Goal: Information Seeking & Learning: Find specific fact

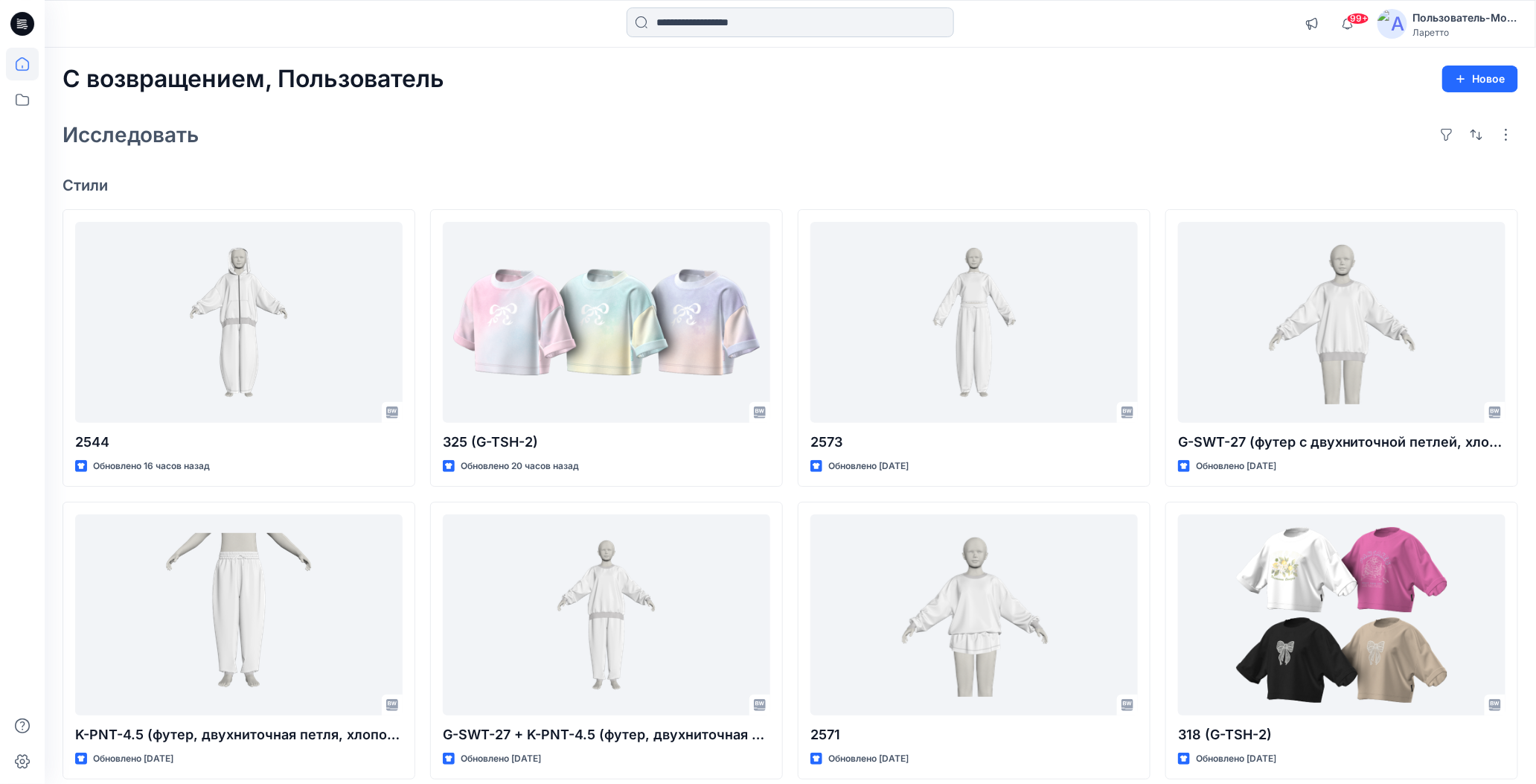
click at [740, 25] on input at bounding box center [790, 22] width 328 height 29
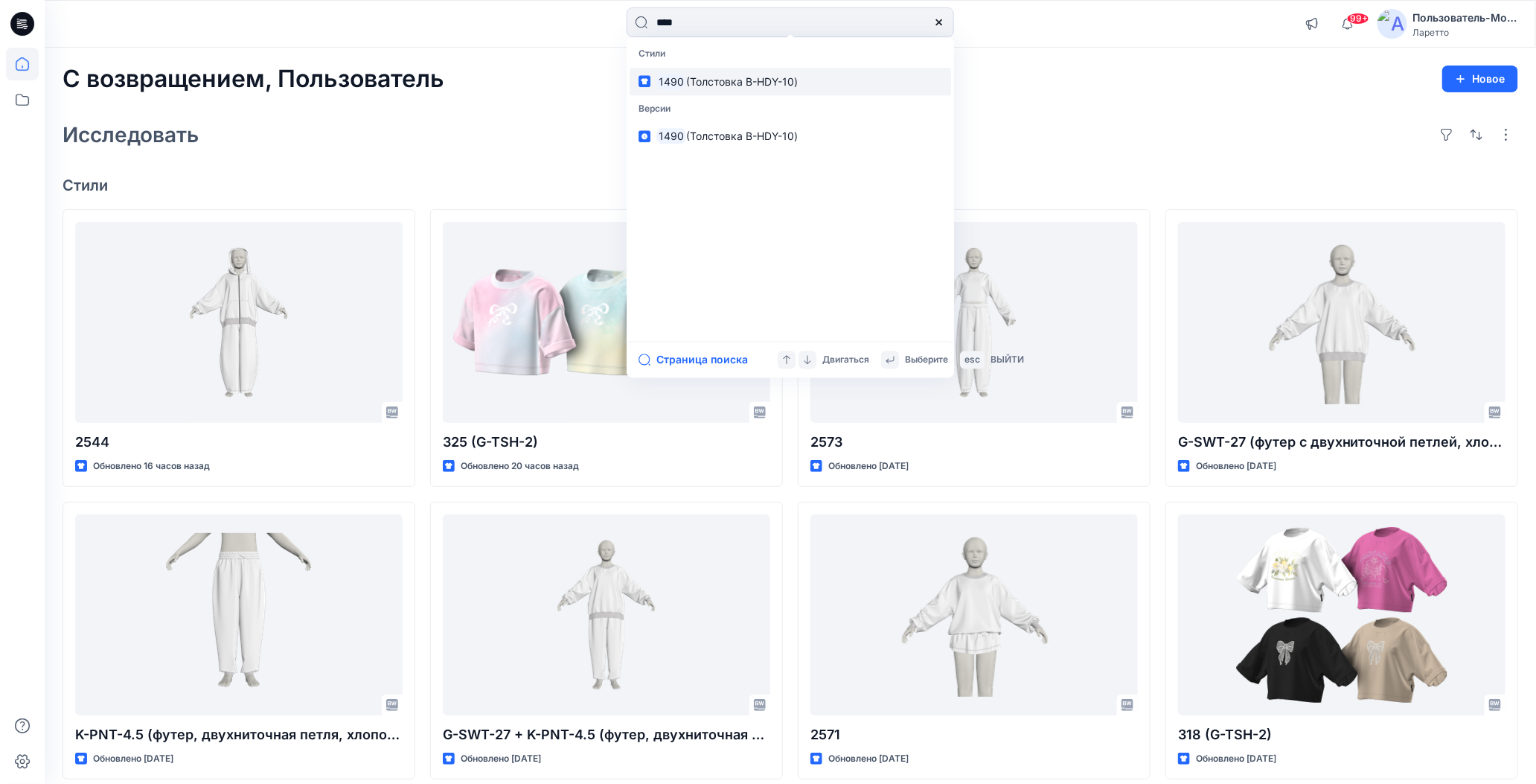
type input "****"
click at [786, 90] on link "1490 (Толстовка B-HDY-10)" at bounding box center [790, 82] width 321 height 28
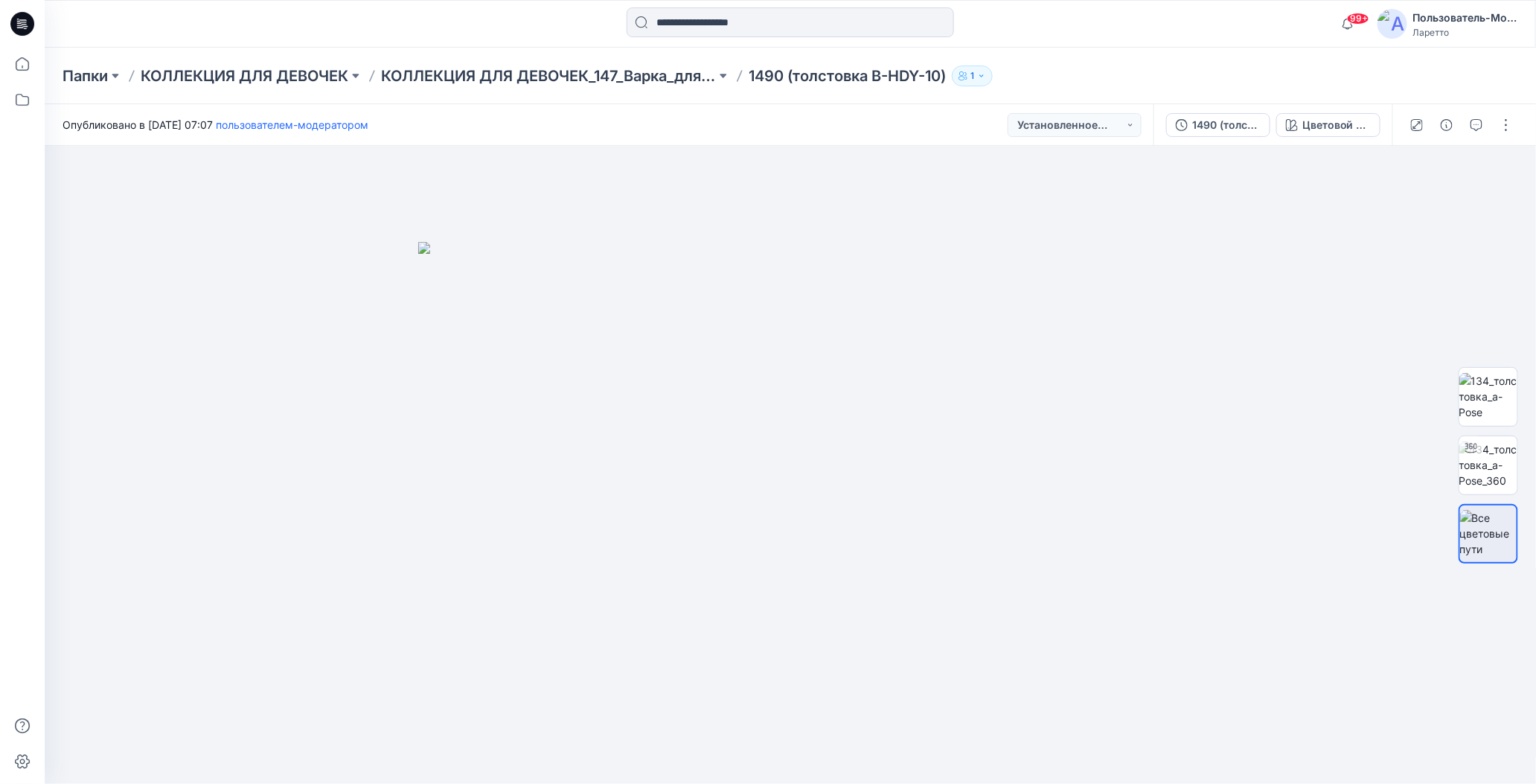
click at [1090, 74] on div "Папки КОЛЛЕКЦИЯ ДЛЯ ДЕВОЧЕК КОЛЛЕКЦИЯ ДЛЯ ДЕВОЧЕК_147_Варка_для_девочек 1490 (т…" at bounding box center [732, 75] width 1340 height 21
click at [1098, 73] on div "Папки КОЛЛЕКЦИЯ ДЛЯ ДЕВОЧЕК КОЛЛЕКЦИЯ ДЛЯ ДЕВОЧЕК_147_Варка_для_девочек 1490 (т…" at bounding box center [732, 75] width 1340 height 21
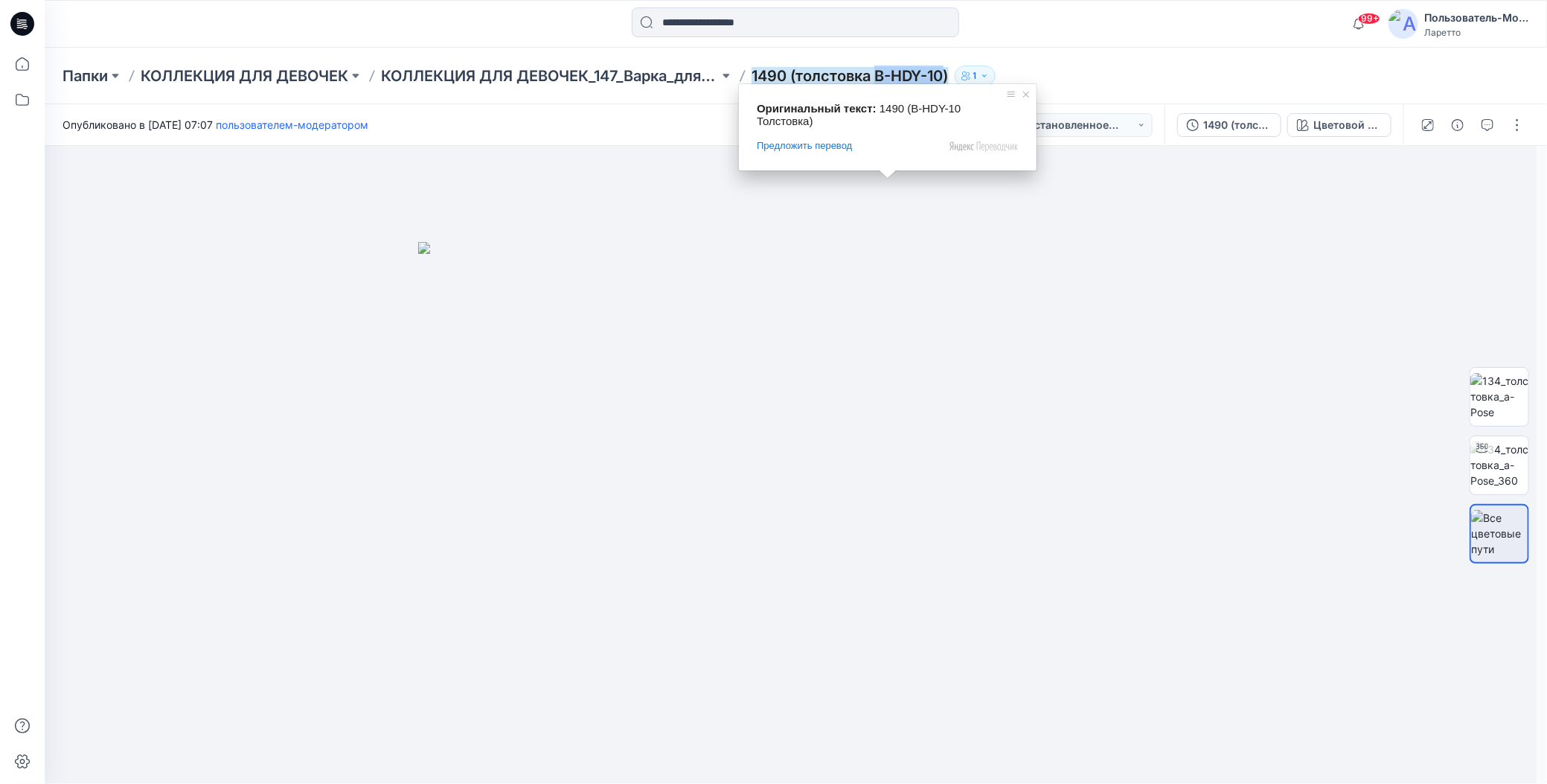
drag, startPoint x: 876, startPoint y: 61, endPoint x: 947, endPoint y: 74, distance: 72.2
click at [947, 74] on div "Папки КОЛЛЕКЦИЯ ДЛЯ ДЕВОЧЕК КОЛЛЕКЦИЯ ДЛЯ ДЕВОЧЕК_147_Варка_для_девочек 1490 (т…" at bounding box center [796, 76] width 1503 height 57
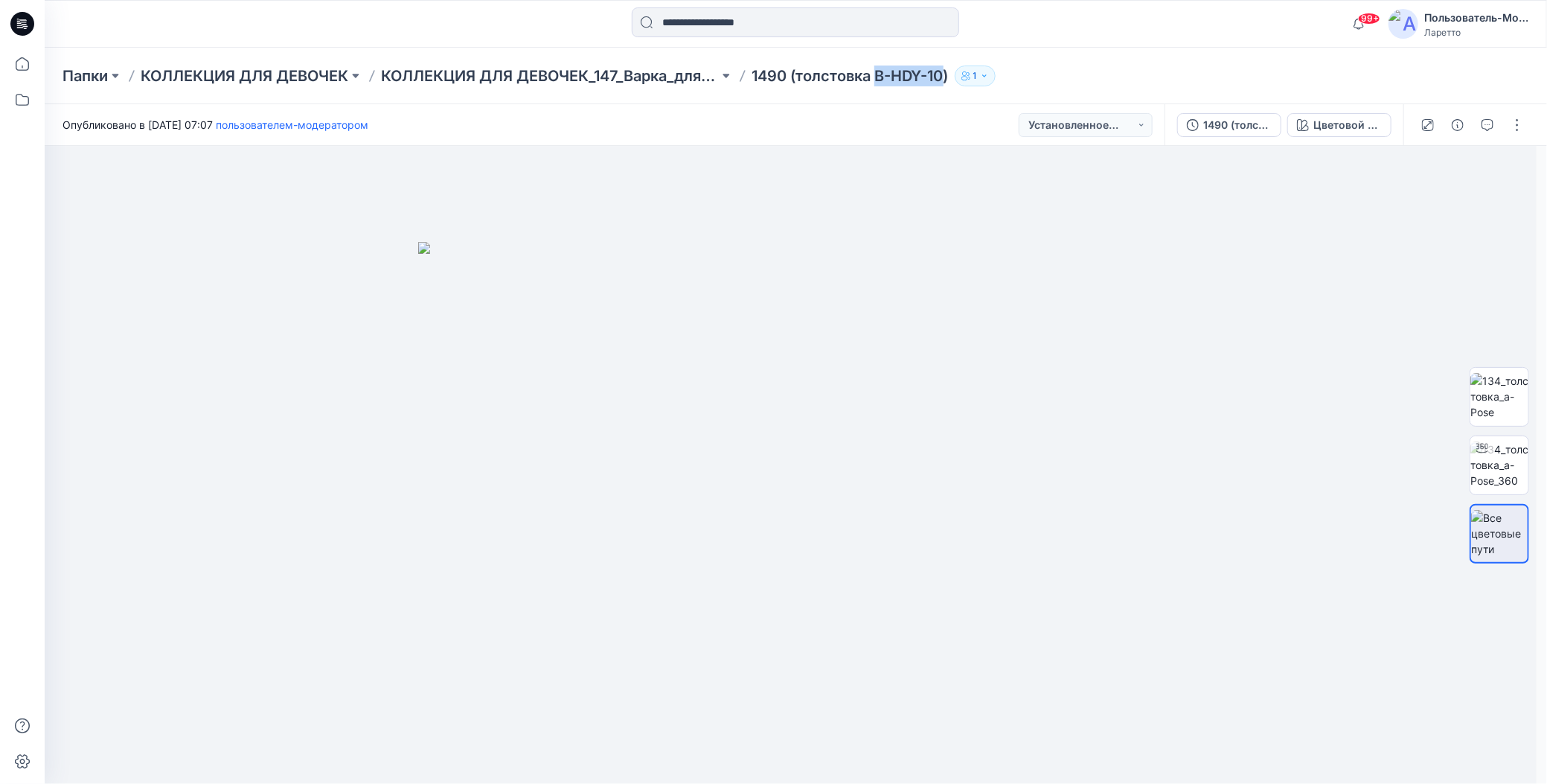
copy ya-tr-span "B-HDY-10"
click at [1070, 85] on div "Папки КОЛЛЕКЦИЯ ДЛЯ ДЕВОЧЕК КОЛЛЕКЦИЯ ДЛЯ ДЕВОЧЕК_147_Варка_для_девочек 1490 (т…" at bounding box center [737, 75] width 1351 height 21
click at [731, 18] on input at bounding box center [795, 22] width 328 height 29
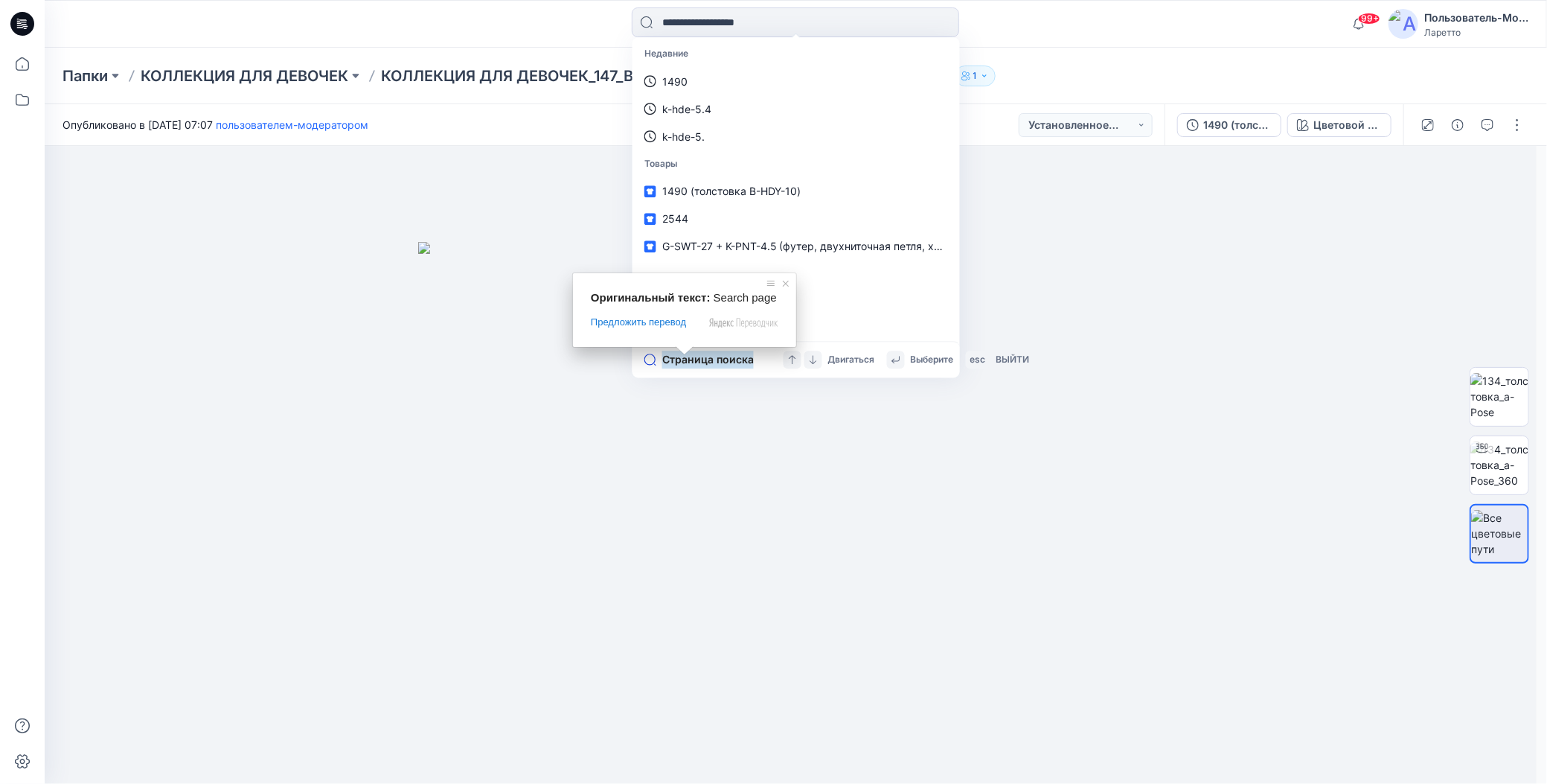
click at [681, 362] on ya-tr-span "Страница поиска" at bounding box center [708, 359] width 92 height 17
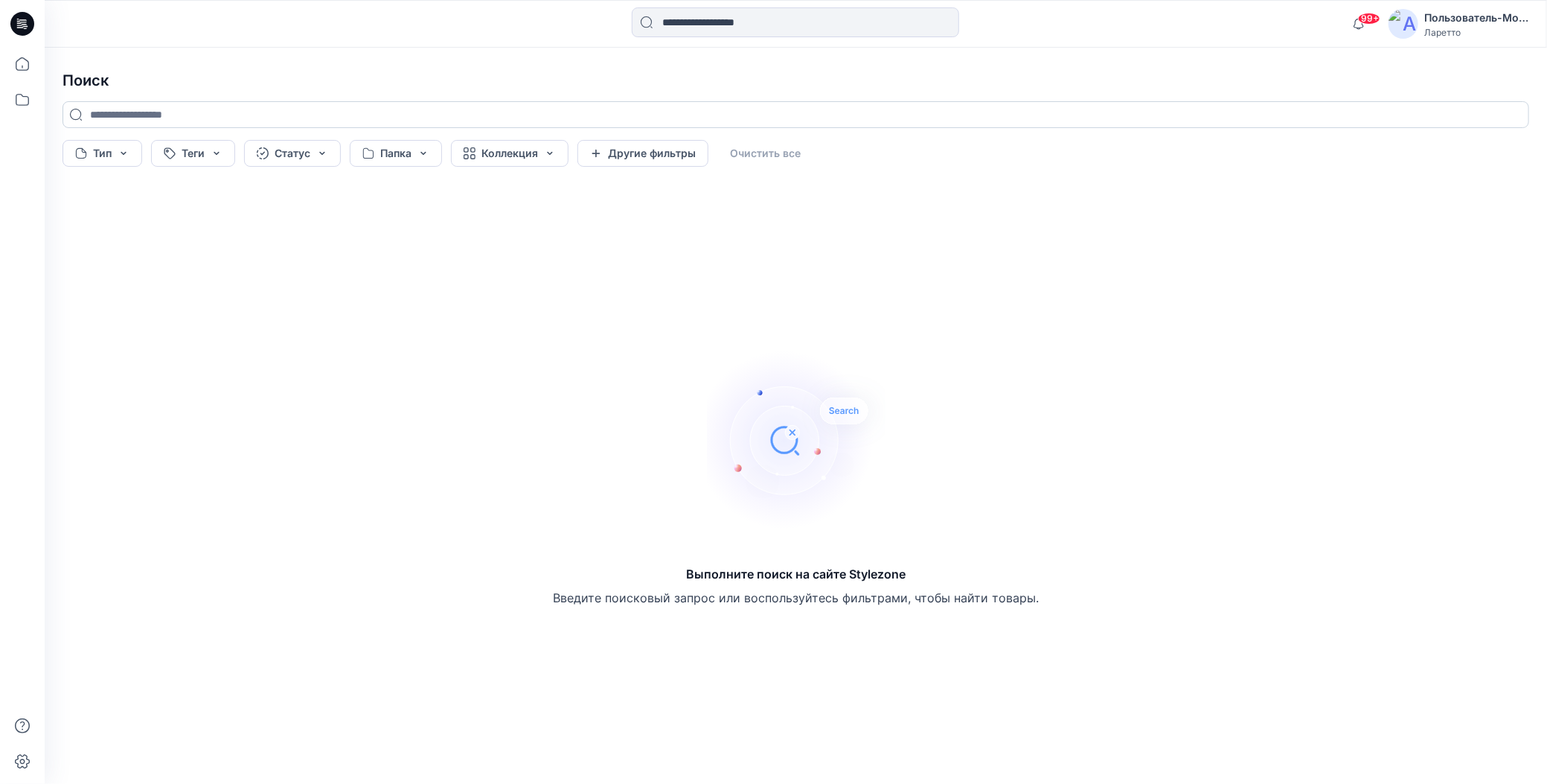
click at [281, 116] on input at bounding box center [796, 114] width 1467 height 27
paste input "********"
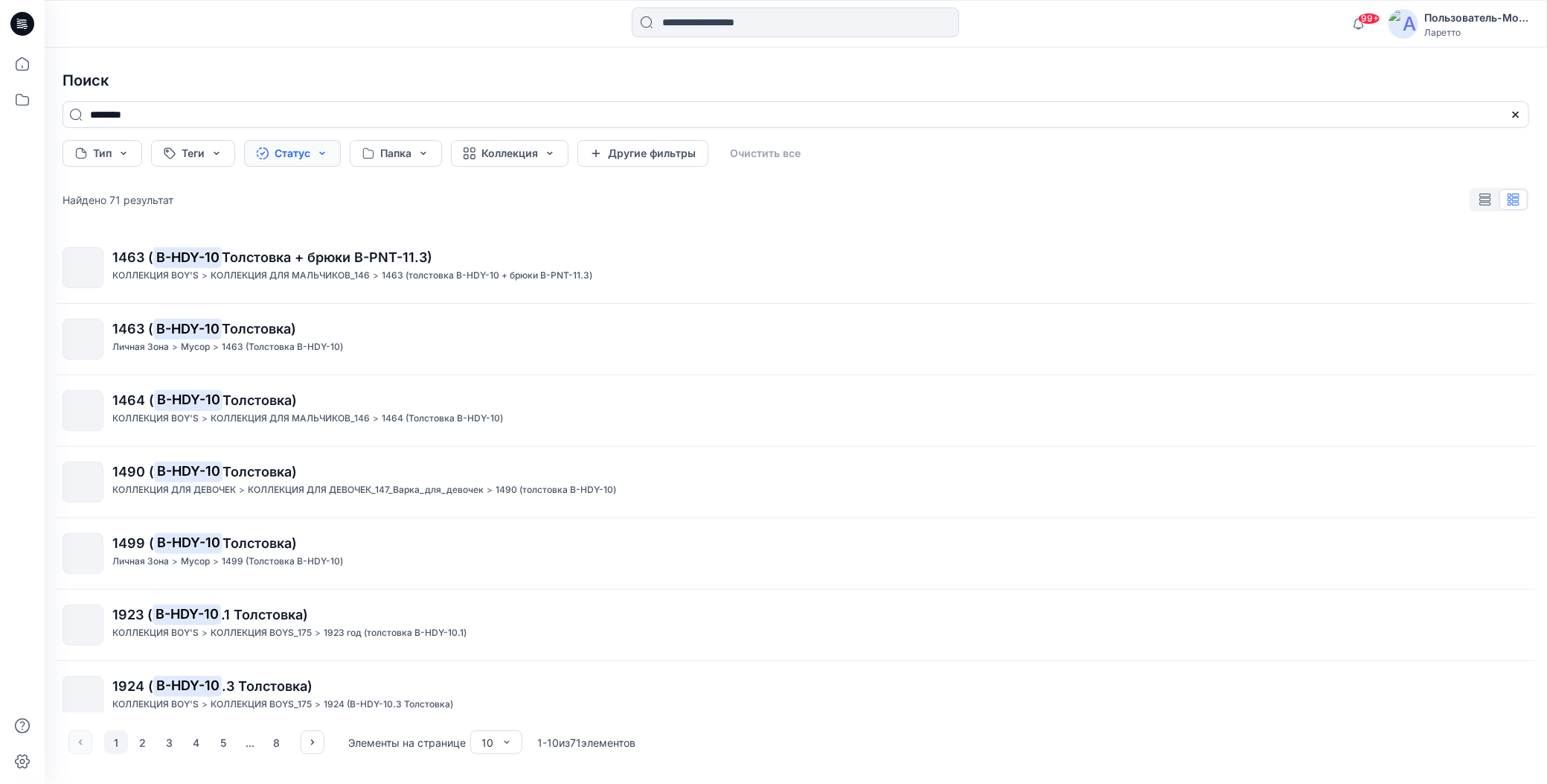
click at [304, 150] on button "Статус" at bounding box center [292, 152] width 96 height 27
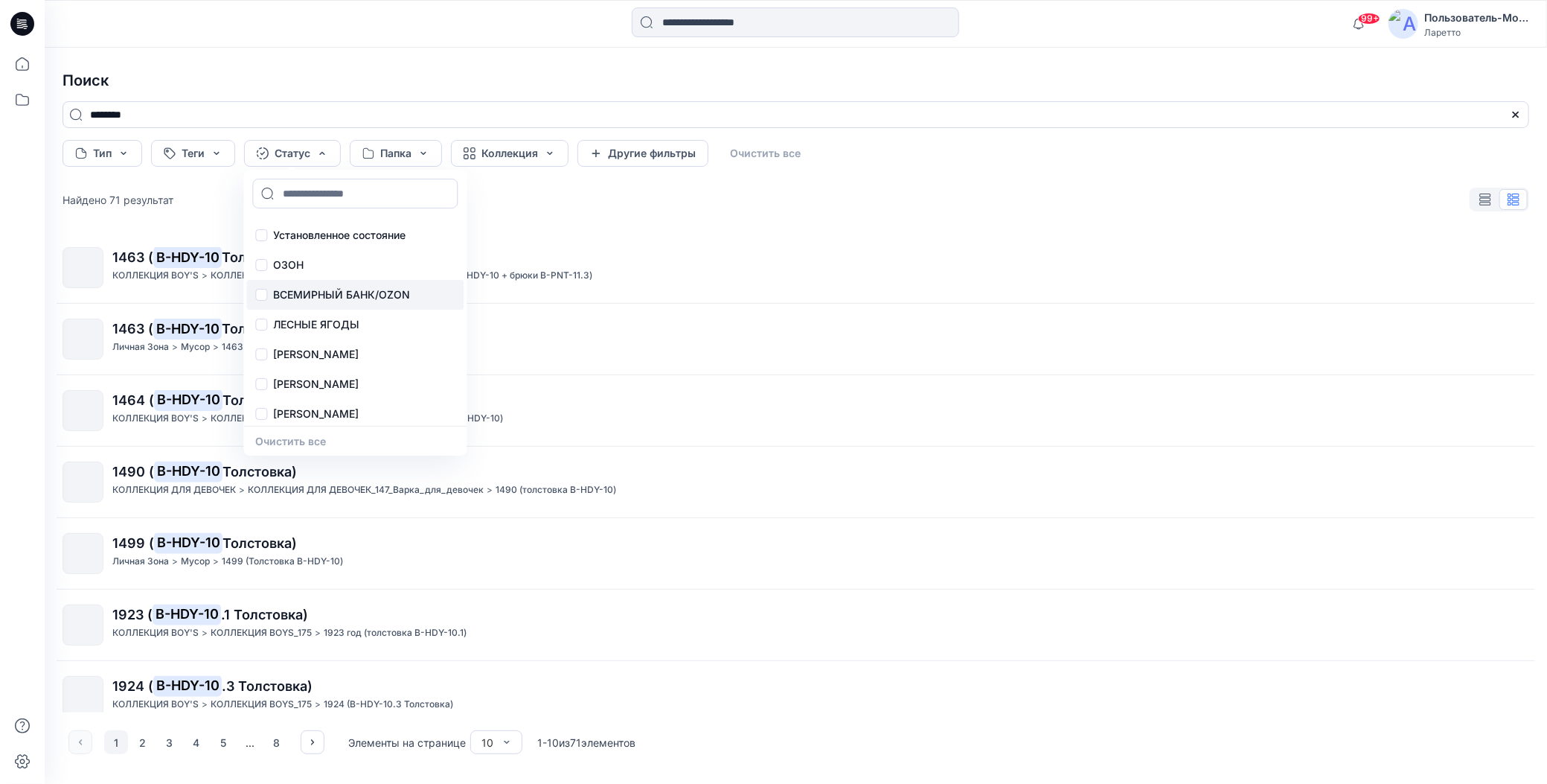
scroll to position [33, 0]
click at [330, 404] on p "Конструктор [PERSON_NAME]" at bounding box center [350, 410] width 155 height 17
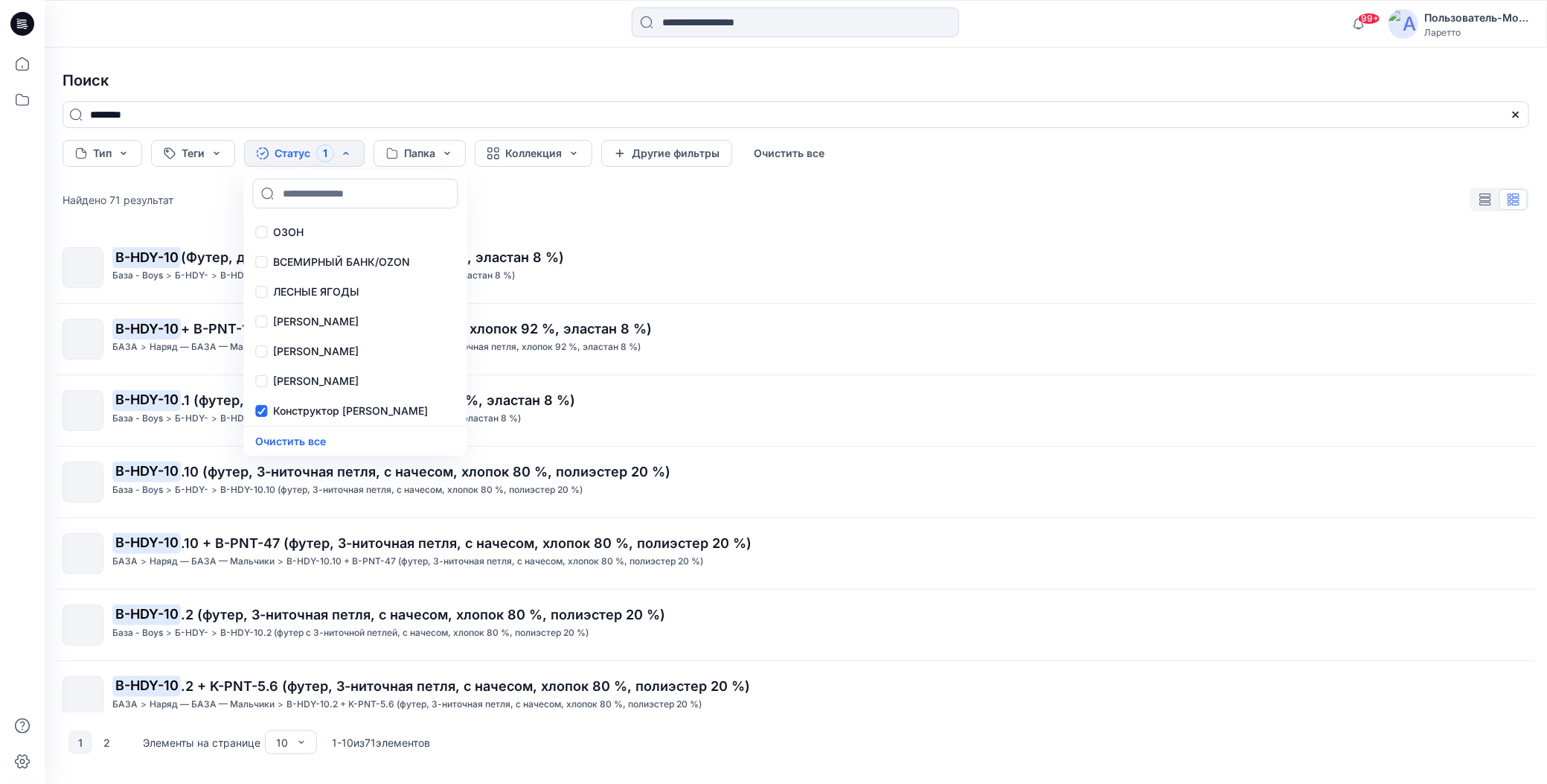
click at [336, 73] on h4 "Поиск" at bounding box center [796, 80] width 1491 height 41
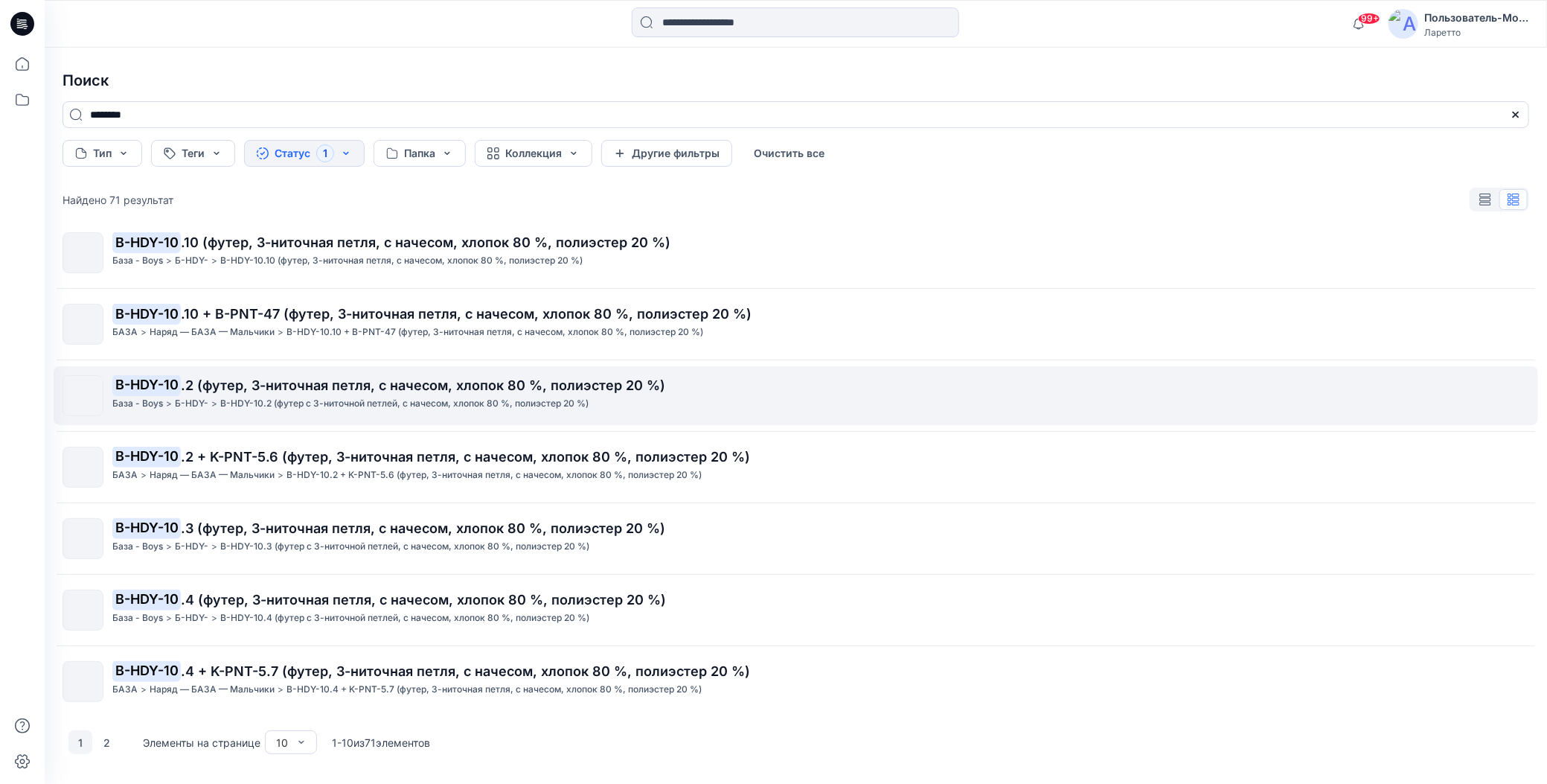
scroll to position [230, 0]
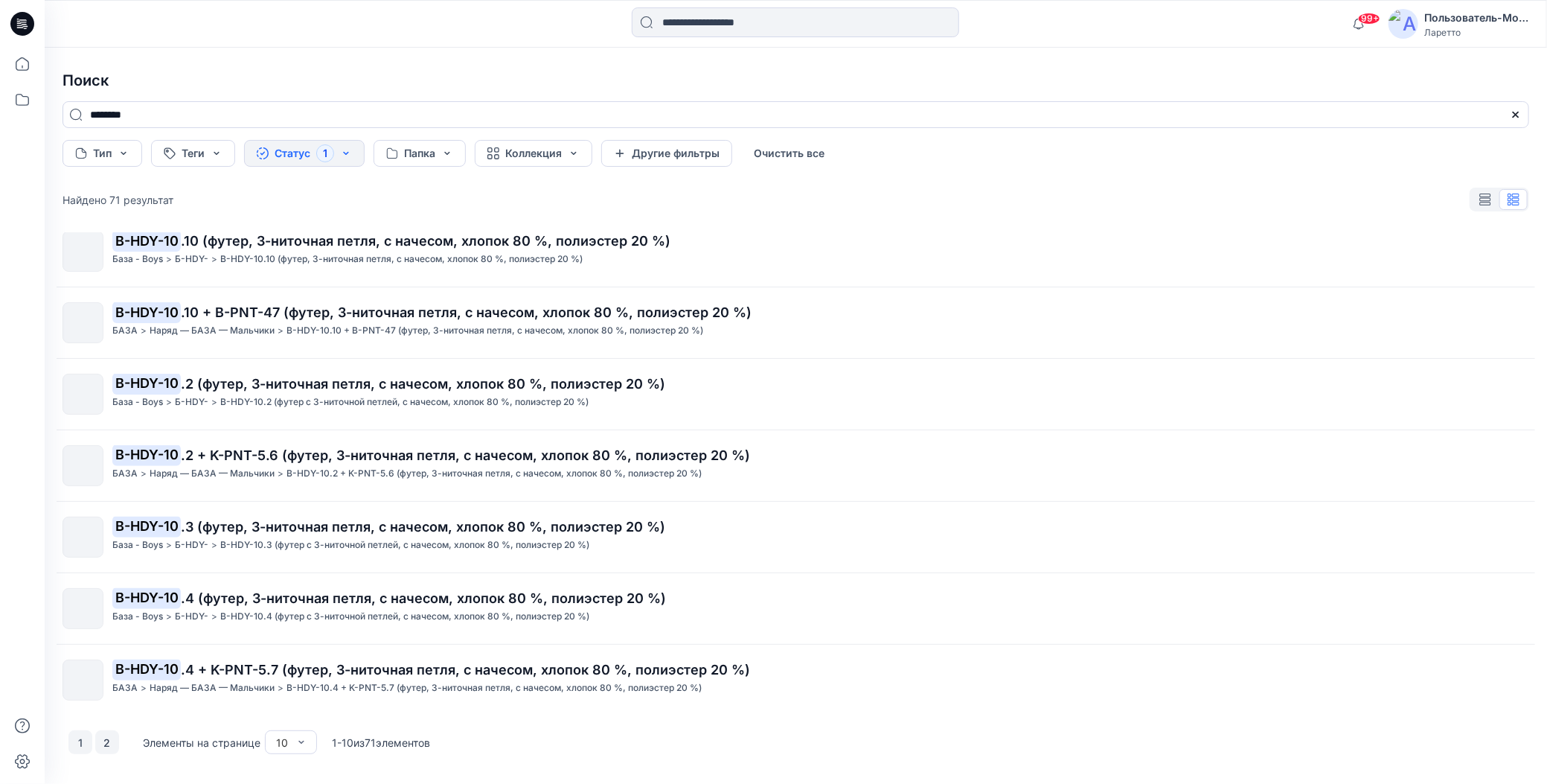
click at [104, 745] on button "2" at bounding box center [107, 742] width 24 height 24
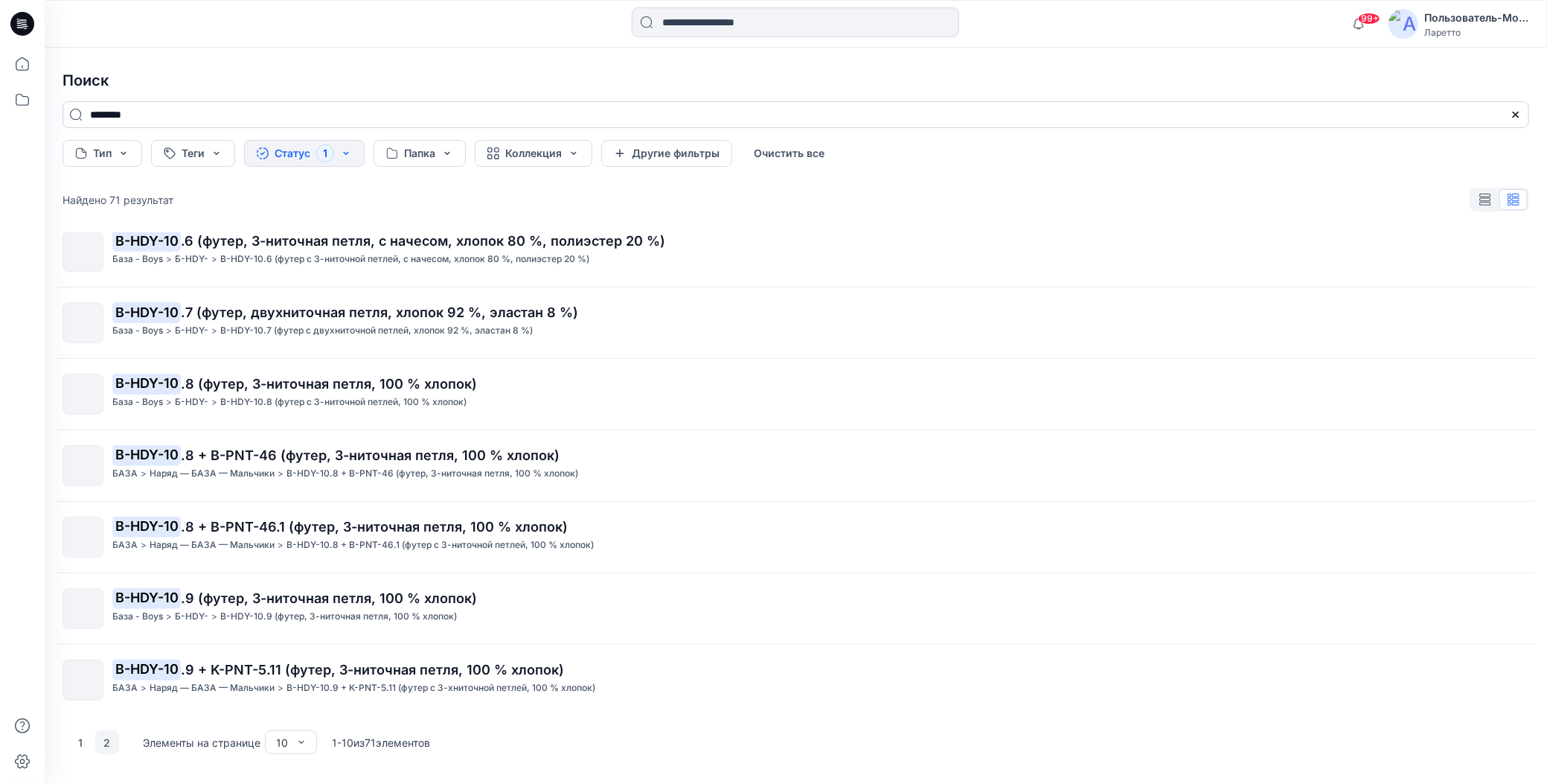
click at [286, 112] on input "********" at bounding box center [796, 114] width 1467 height 27
drag, startPoint x: 286, startPoint y: 112, endPoint x: 74, endPoint y: 105, distance: 212.1
click at [74, 105] on input "********" at bounding box center [796, 114] width 1467 height 27
paste input
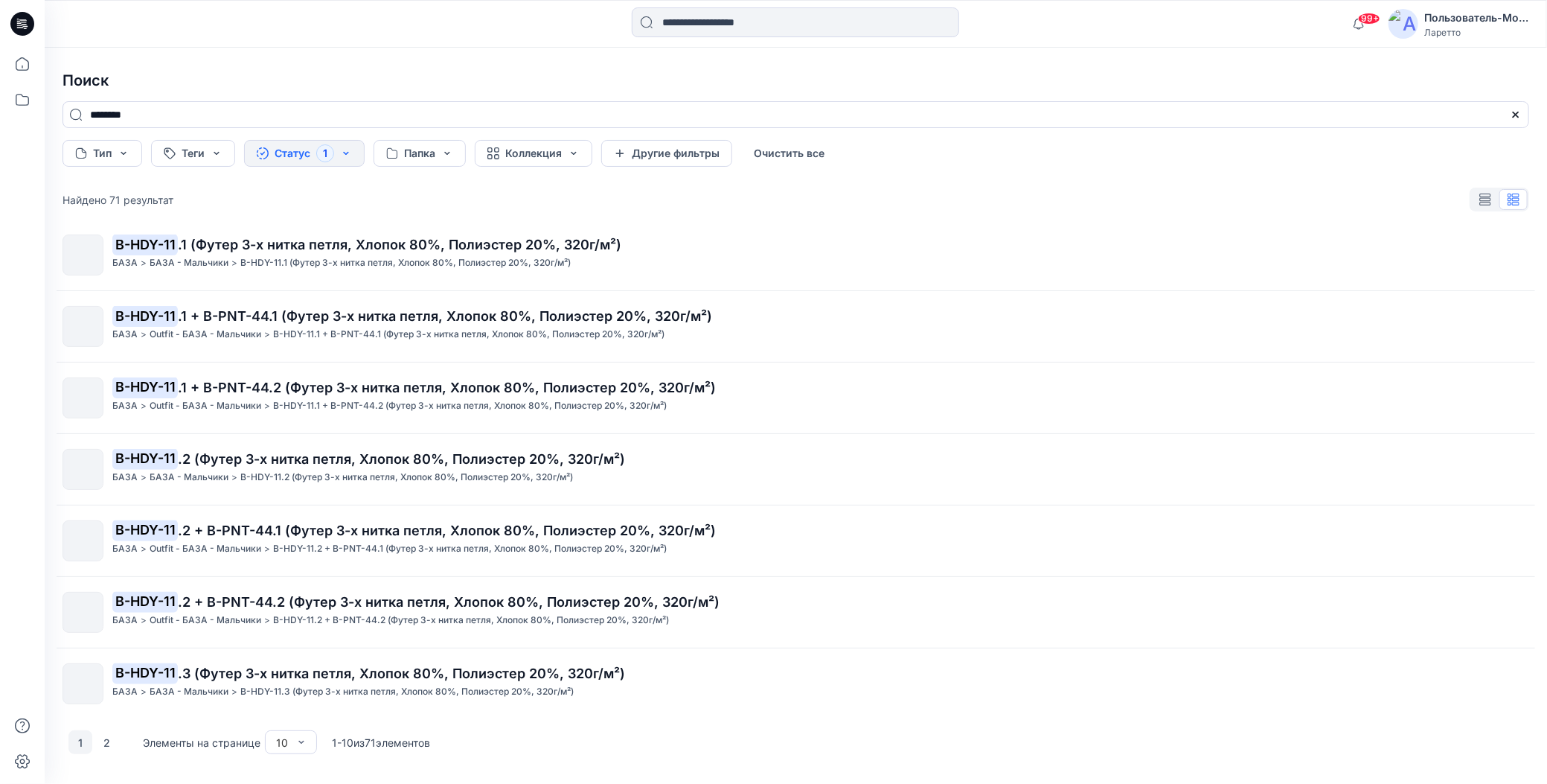
scroll to position [0, 0]
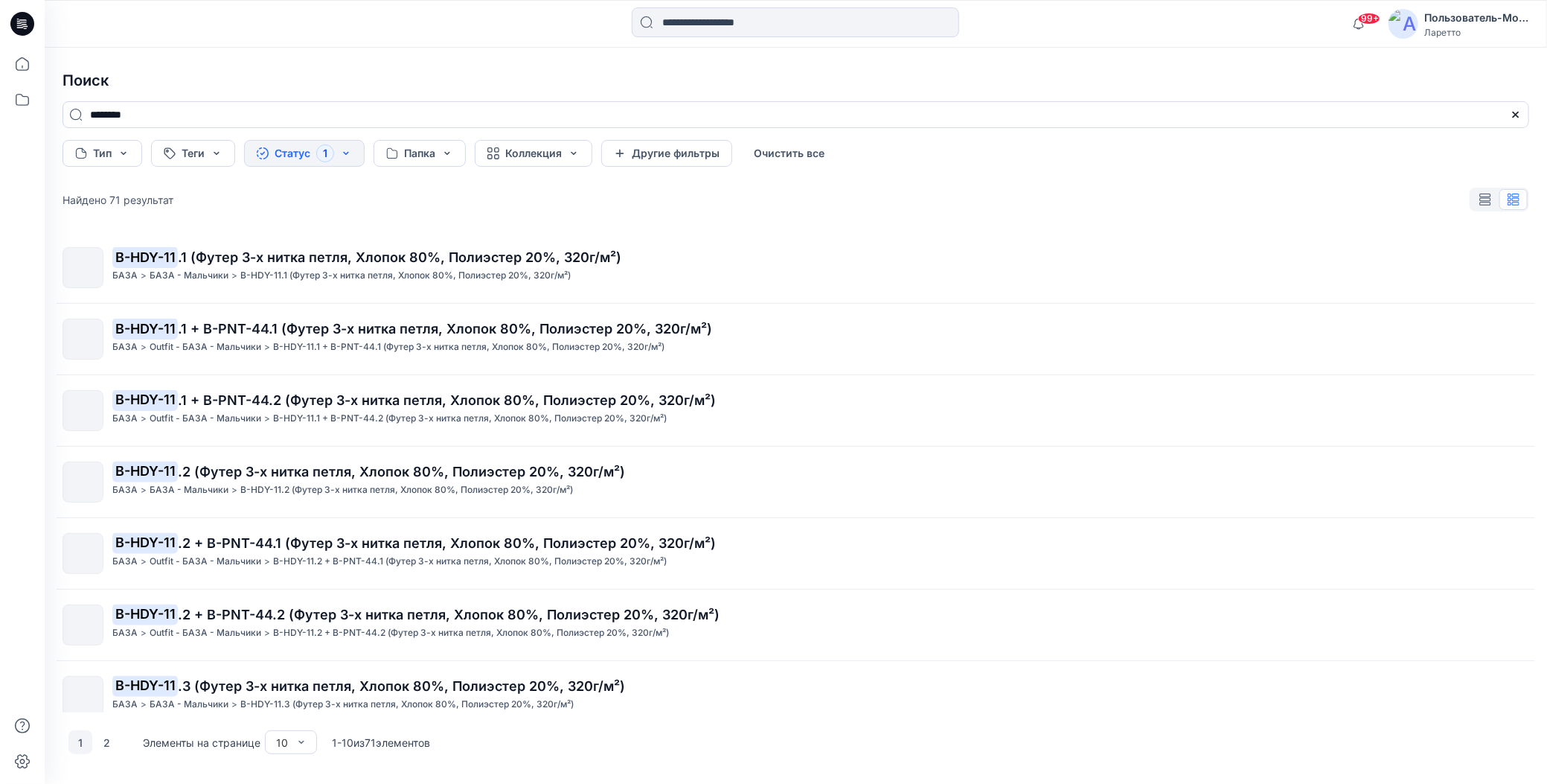
click at [521, 50] on div "Поиск ******** Тип Теги Статус 1 Папка Коллекция Другие фильтры Очистить все На…" at bounding box center [796, 416] width 1503 height 736
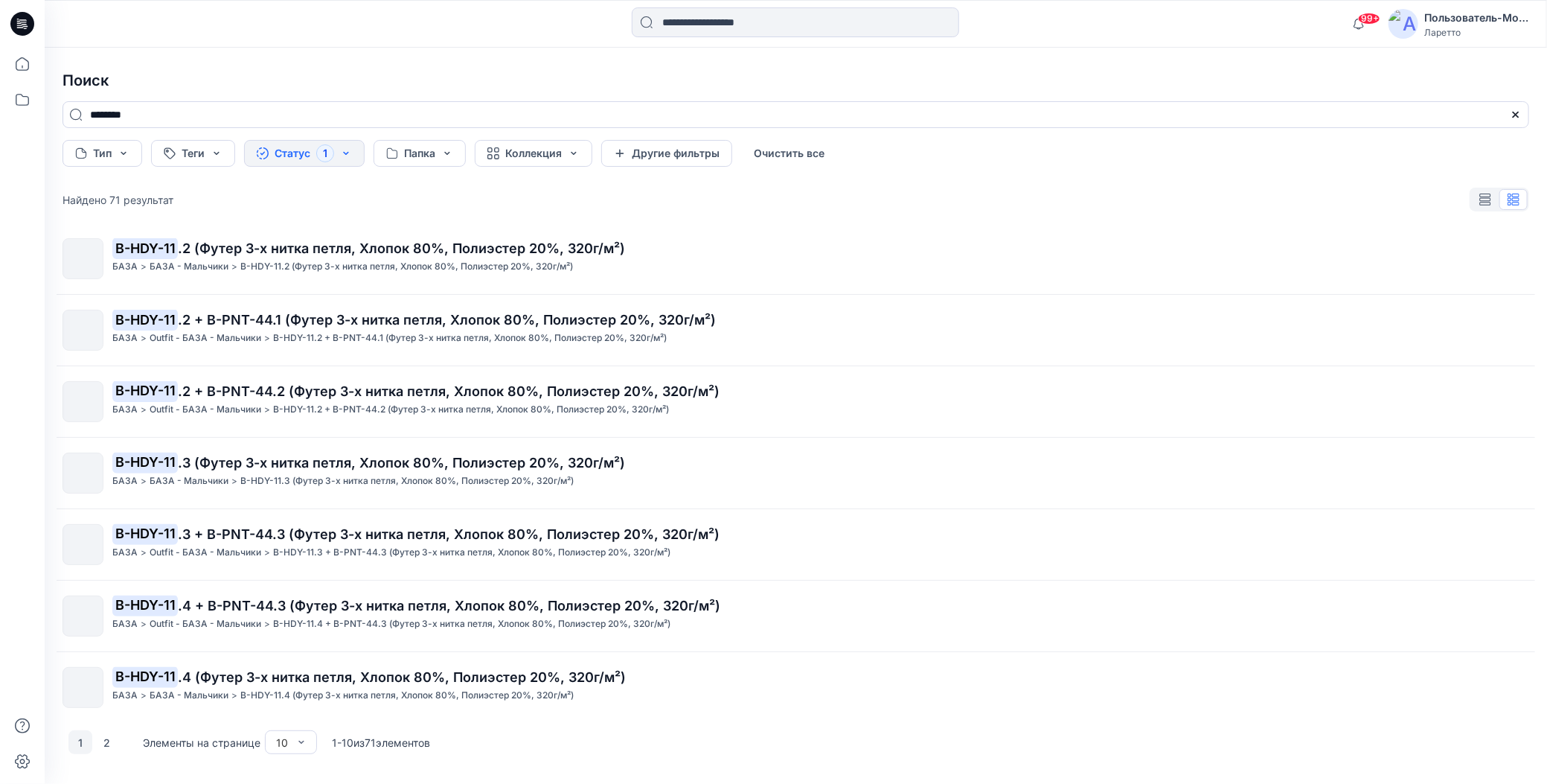
scroll to position [230, 0]
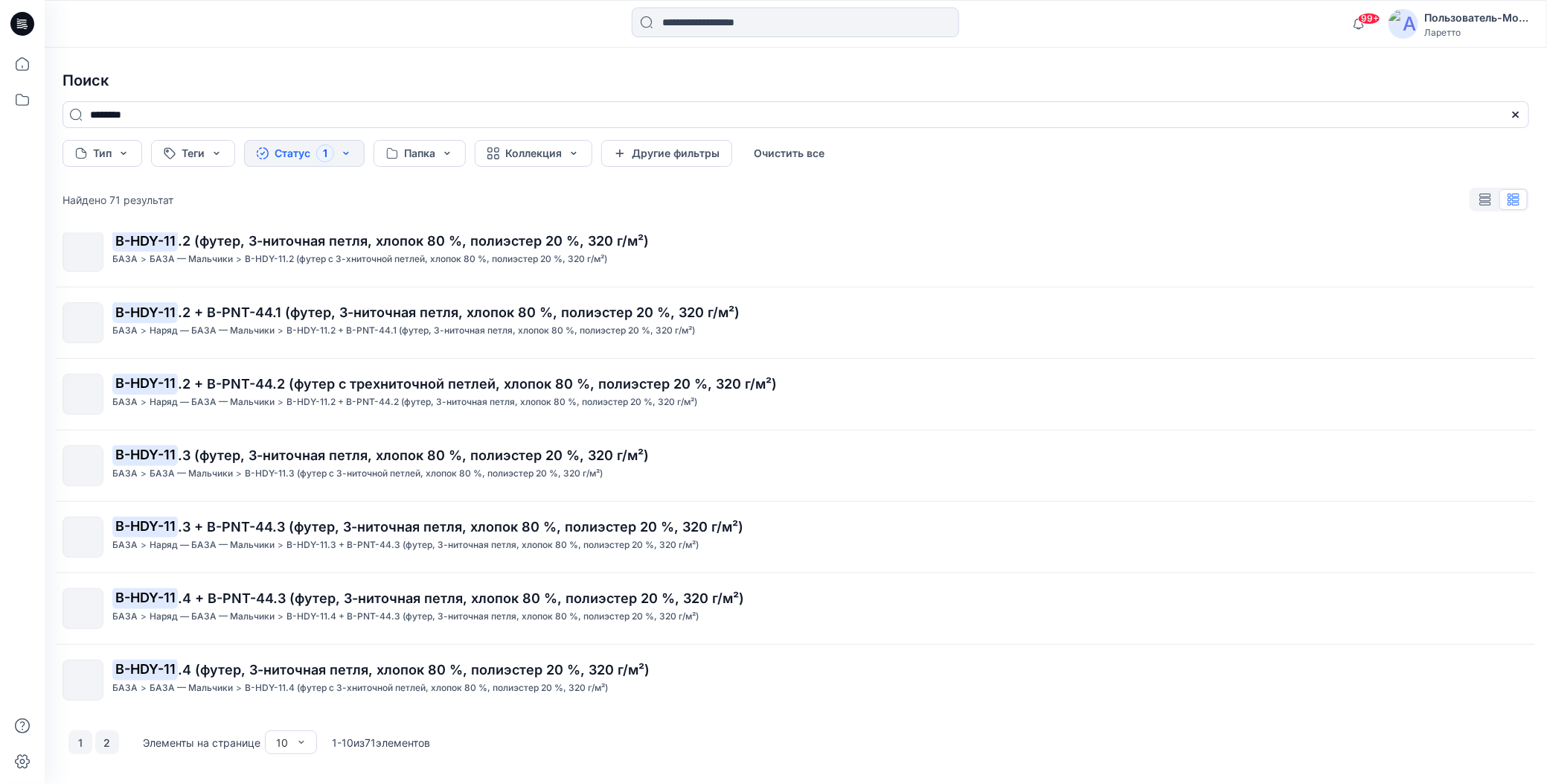
click at [103, 740] on button "2" at bounding box center [107, 742] width 24 height 24
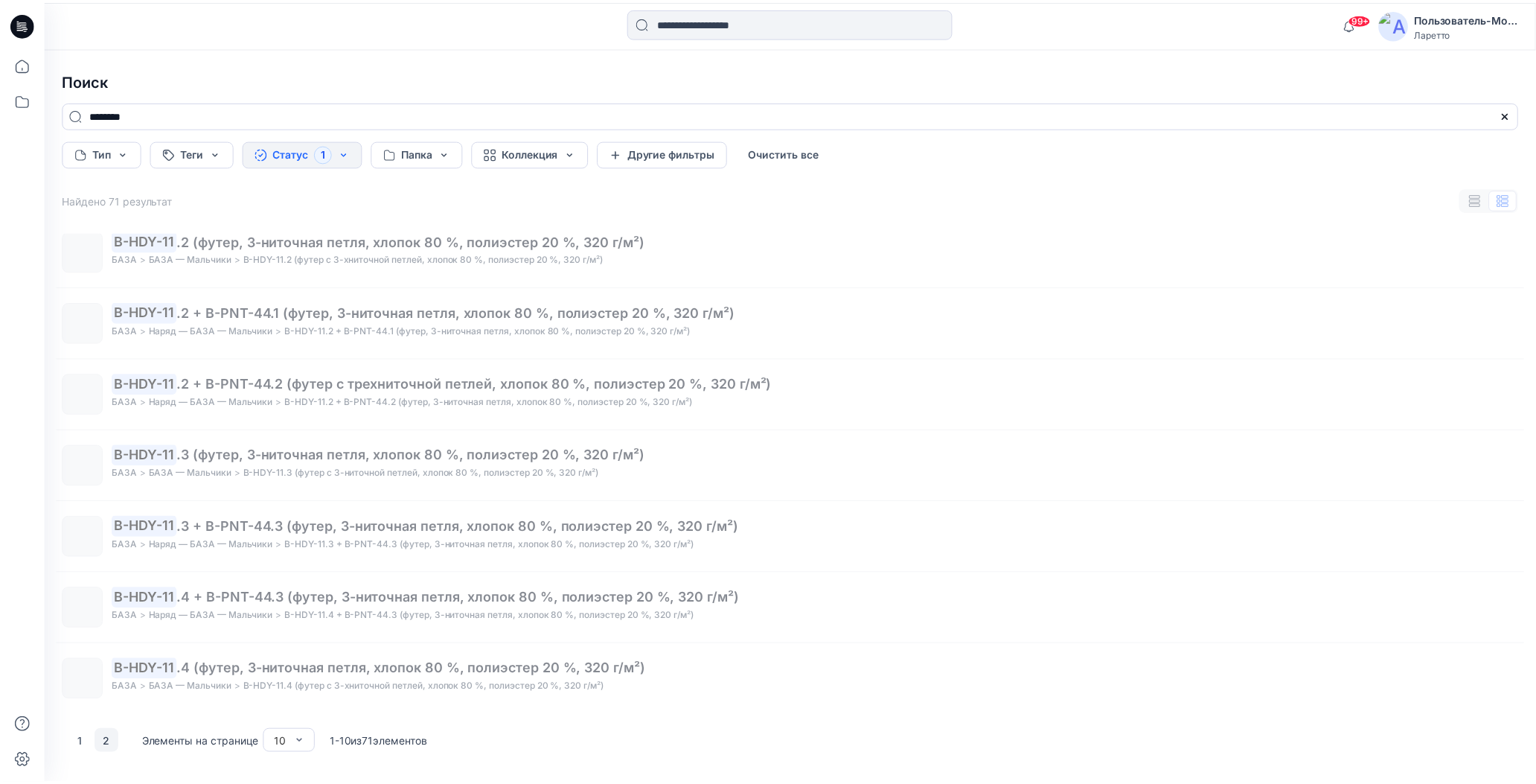
scroll to position [0, 0]
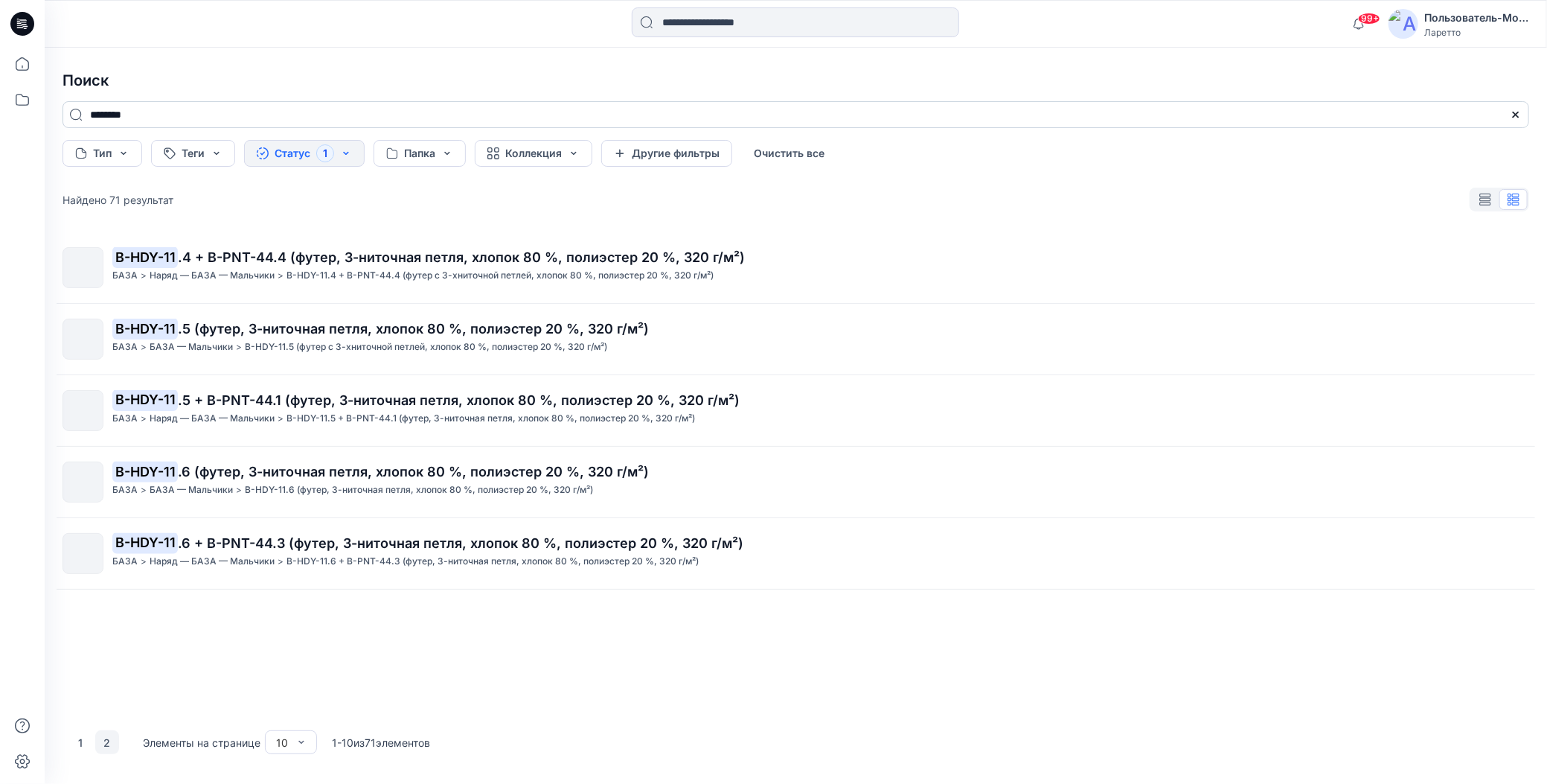
click at [211, 114] on input "********" at bounding box center [796, 114] width 1467 height 27
drag, startPoint x: 211, startPoint y: 114, endPoint x: 78, endPoint y: 112, distance: 133.0
click at [78, 112] on input "********" at bounding box center [796, 114] width 1467 height 27
paste input
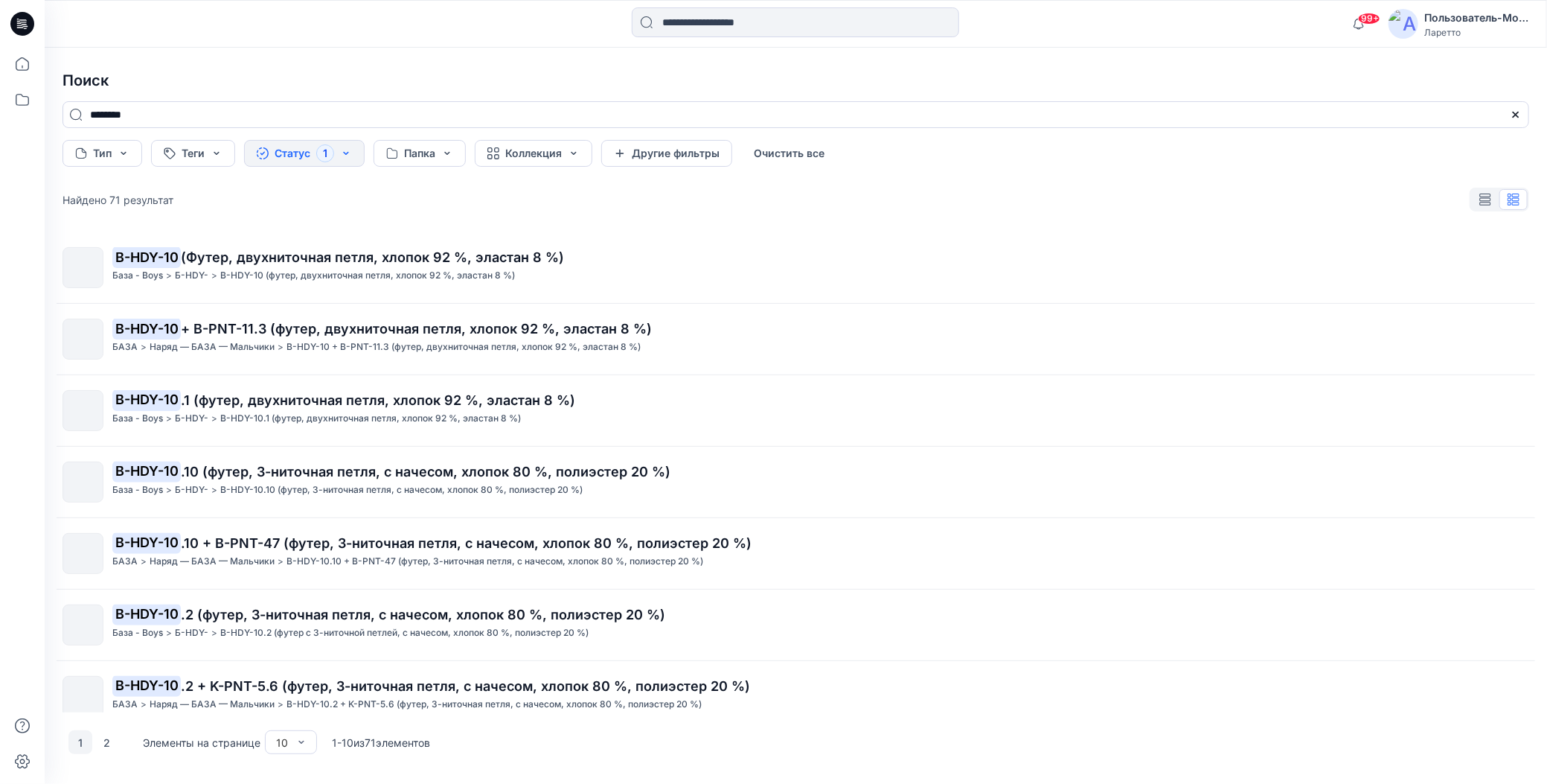
type input "********"
drag, startPoint x: 167, startPoint y: 121, endPoint x: 81, endPoint y: 120, distance: 86.0
click at [81, 120] on input "********" at bounding box center [796, 114] width 1467 height 27
click at [218, 73] on h4 "Поиск" at bounding box center [796, 80] width 1491 height 41
click at [409, 75] on h4 "Поиск" at bounding box center [796, 80] width 1491 height 41
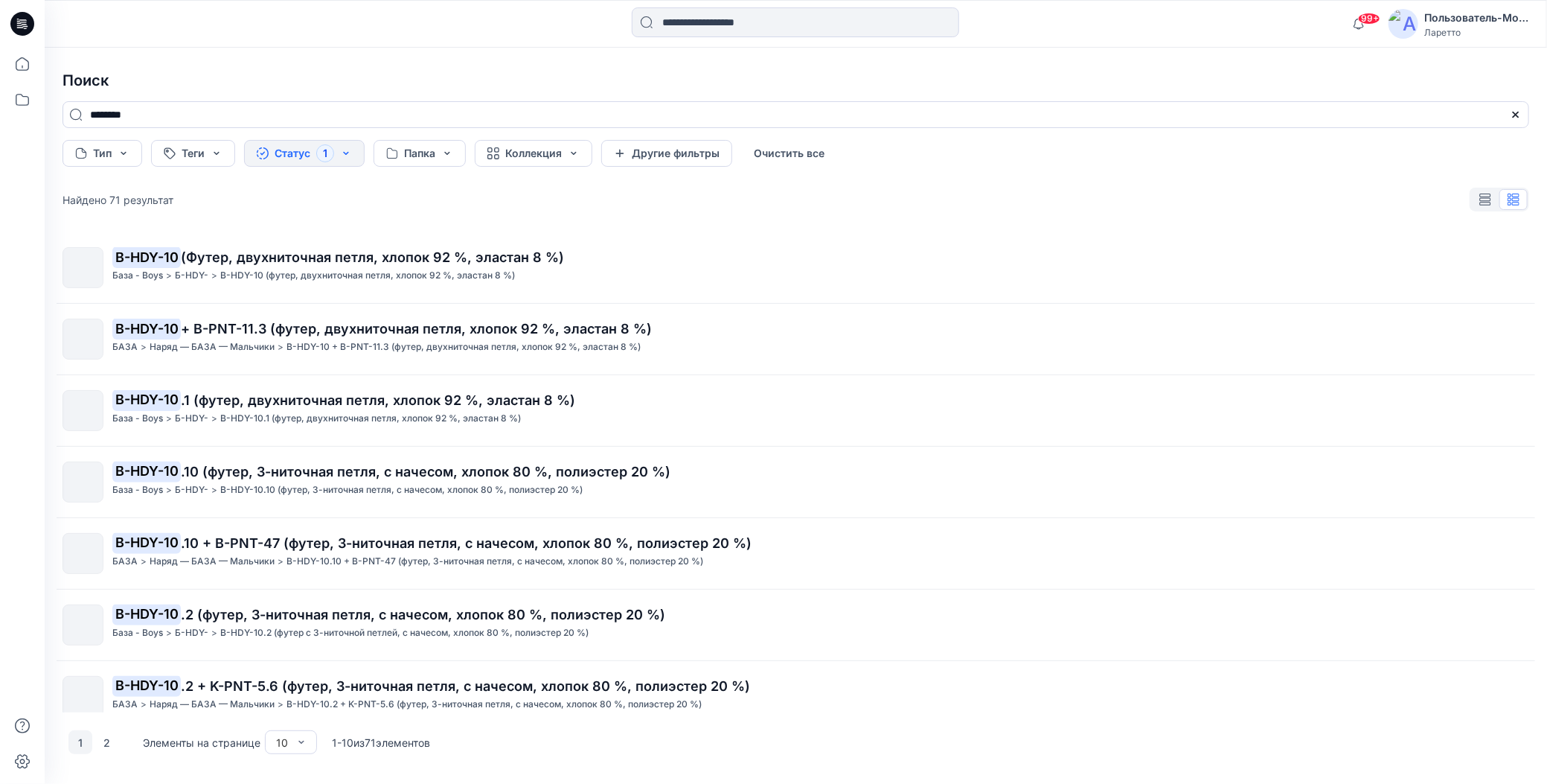
click at [1225, 89] on h4 "Поиск" at bounding box center [796, 80] width 1491 height 41
click at [1151, 86] on h4 "Поиск" at bounding box center [796, 80] width 1491 height 41
click at [1140, 81] on h4 "Поиск" at bounding box center [796, 80] width 1491 height 41
click at [13, 17] on icon at bounding box center [22, 24] width 24 height 48
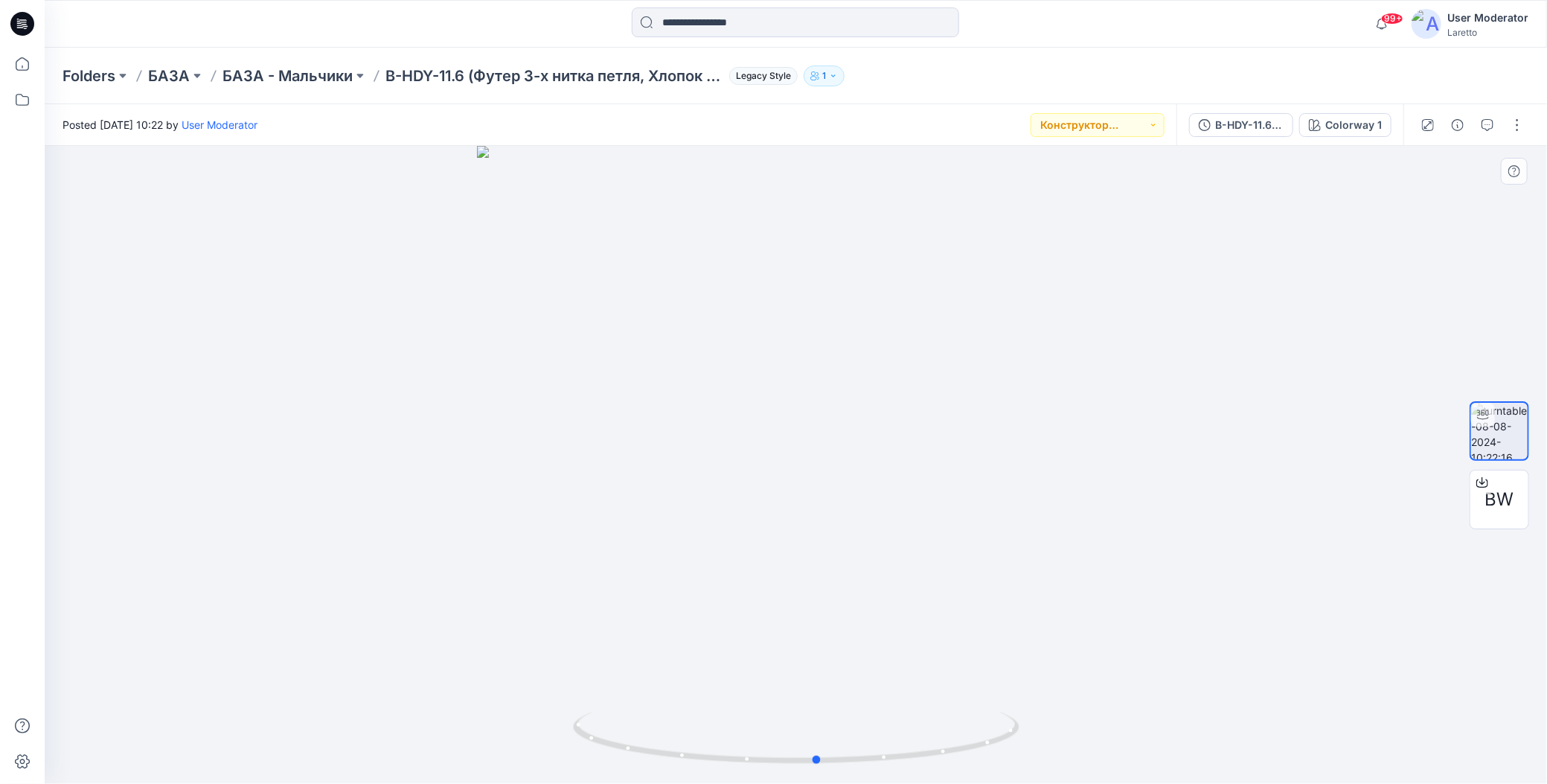
drag, startPoint x: 796, startPoint y: 763, endPoint x: 1263, endPoint y: 689, distance: 472.8
click at [1263, 689] on div at bounding box center [796, 465] width 1503 height 638
drag, startPoint x: 818, startPoint y: 761, endPoint x: 893, endPoint y: 748, distance: 76.1
click at [893, 748] on icon at bounding box center [798, 739] width 450 height 56
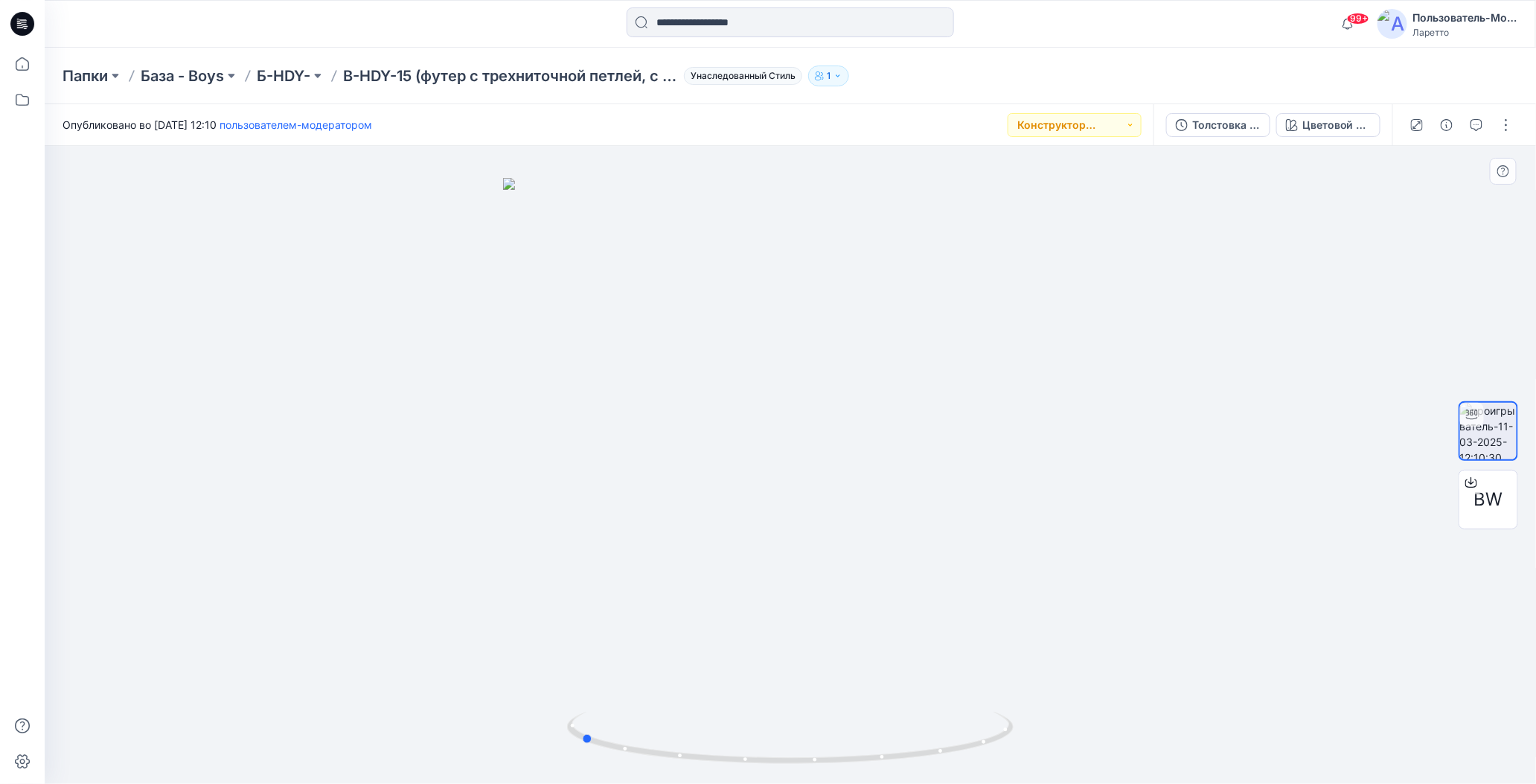
drag, startPoint x: 795, startPoint y: 764, endPoint x: 1027, endPoint y: 730, distance: 234.5
click at [1027, 730] on div at bounding box center [790, 465] width 1491 height 638
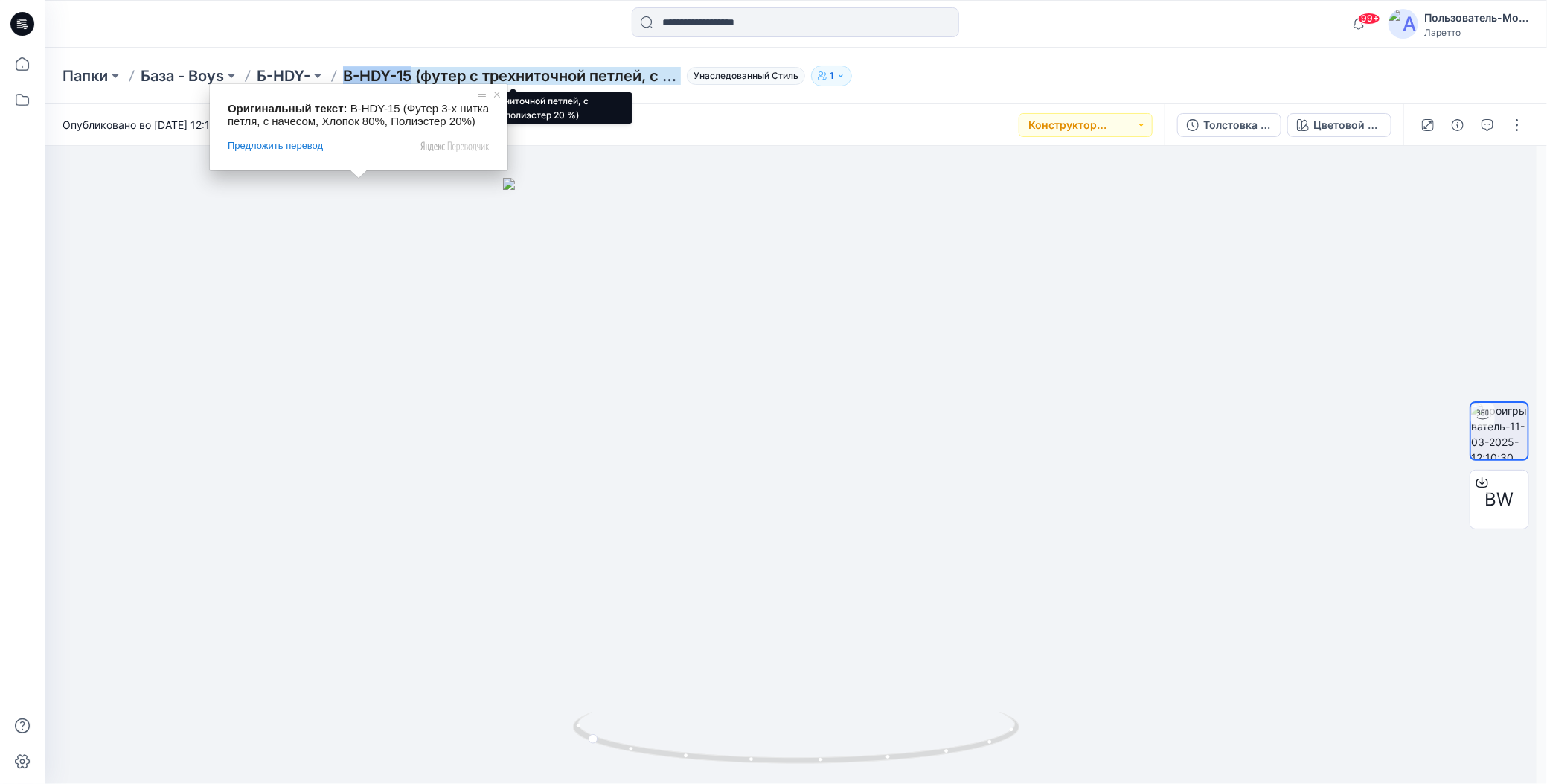
drag, startPoint x: 348, startPoint y: 62, endPoint x: 412, endPoint y: 71, distance: 64.6
click at [412, 71] on div "Папки База - Boys Б-HDY- B-HDY-15 (футер с трехниточной петлей, с начесом, хлоп…" at bounding box center [796, 76] width 1503 height 57
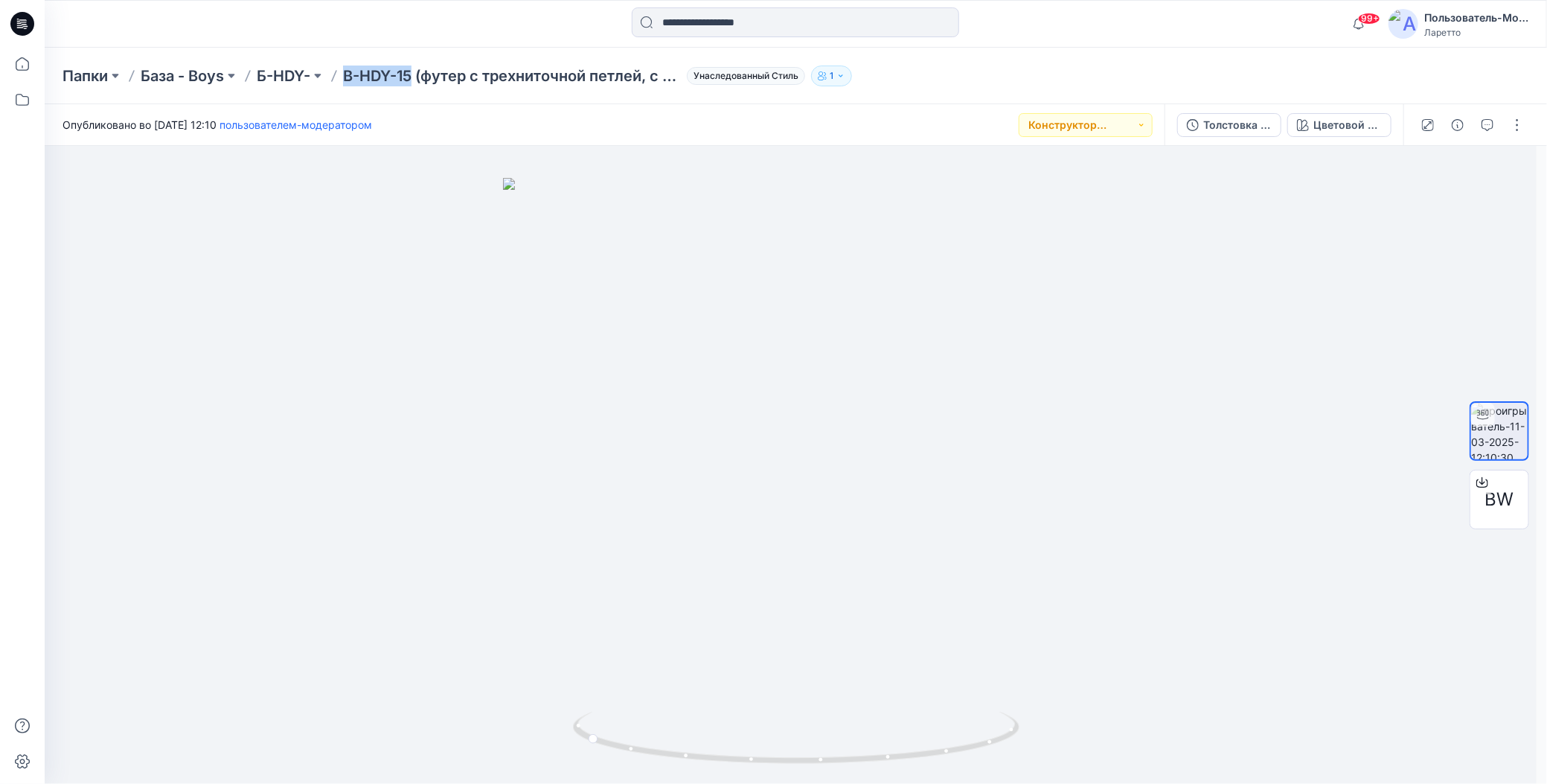
copy ya-tr-span "B-HDY-15"
